Goal: Transaction & Acquisition: Purchase product/service

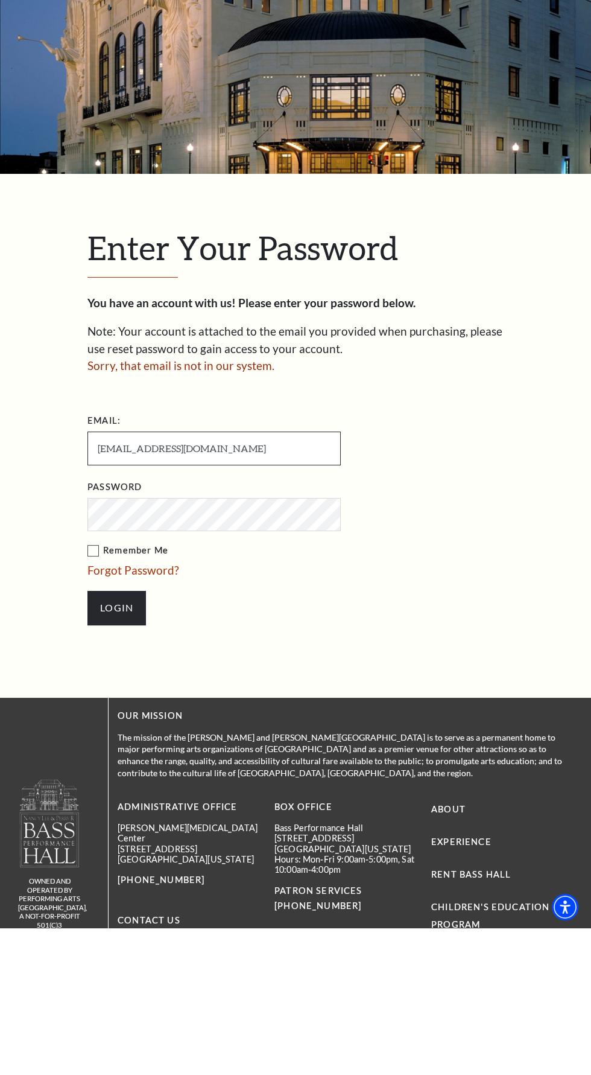
click at [156, 590] on input "[EMAIL_ADDRESS][DOMAIN_NAME]" at bounding box center [213, 594] width 253 height 33
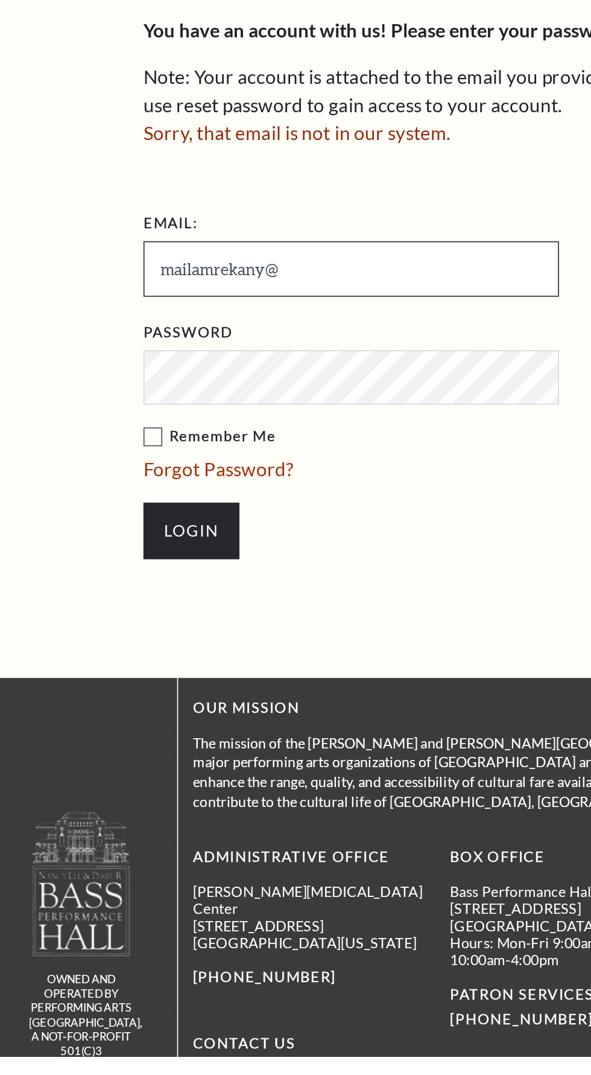
type input "mailamrekany"
type input "[EMAIL_ADDRESS][DOMAIN_NAME]"
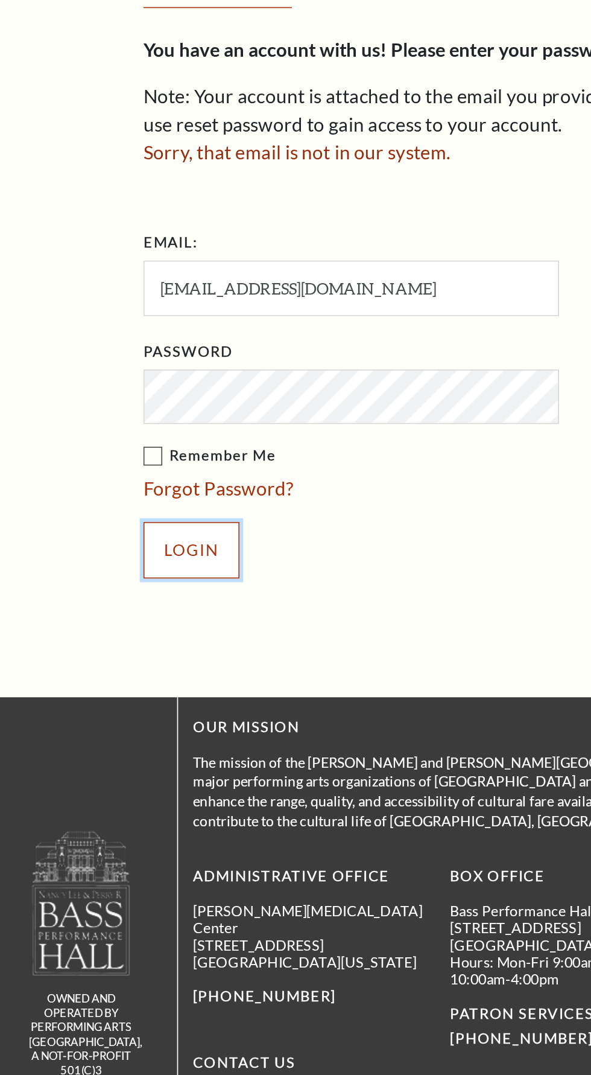
click at [120, 742] on input "Login" at bounding box center [116, 754] width 59 height 34
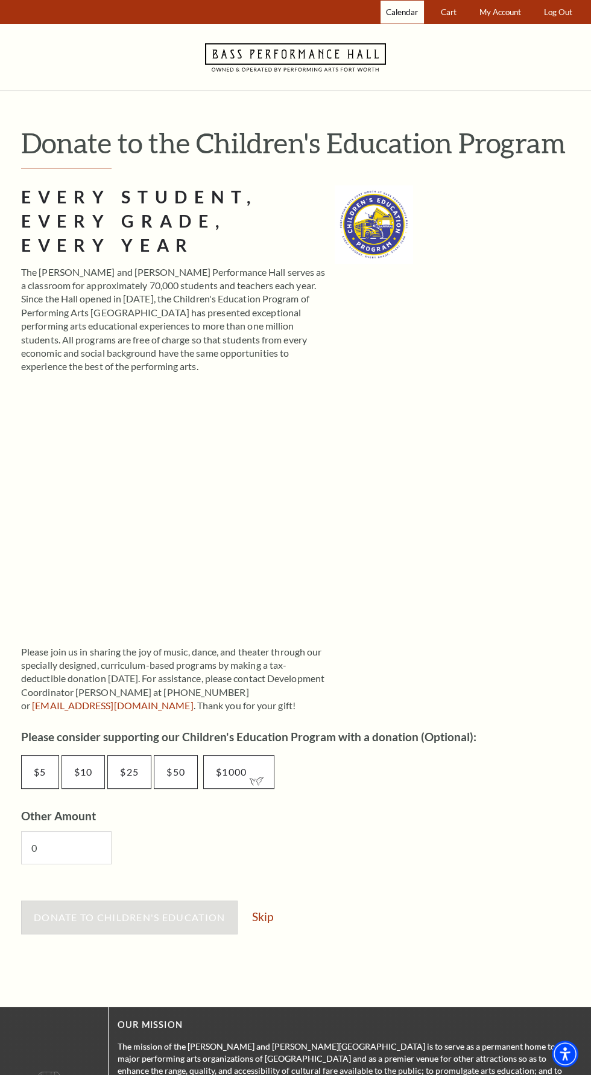
click at [396, 16] on span "Calendar" at bounding box center [402, 12] width 32 height 10
